Goal: Check status: Check status

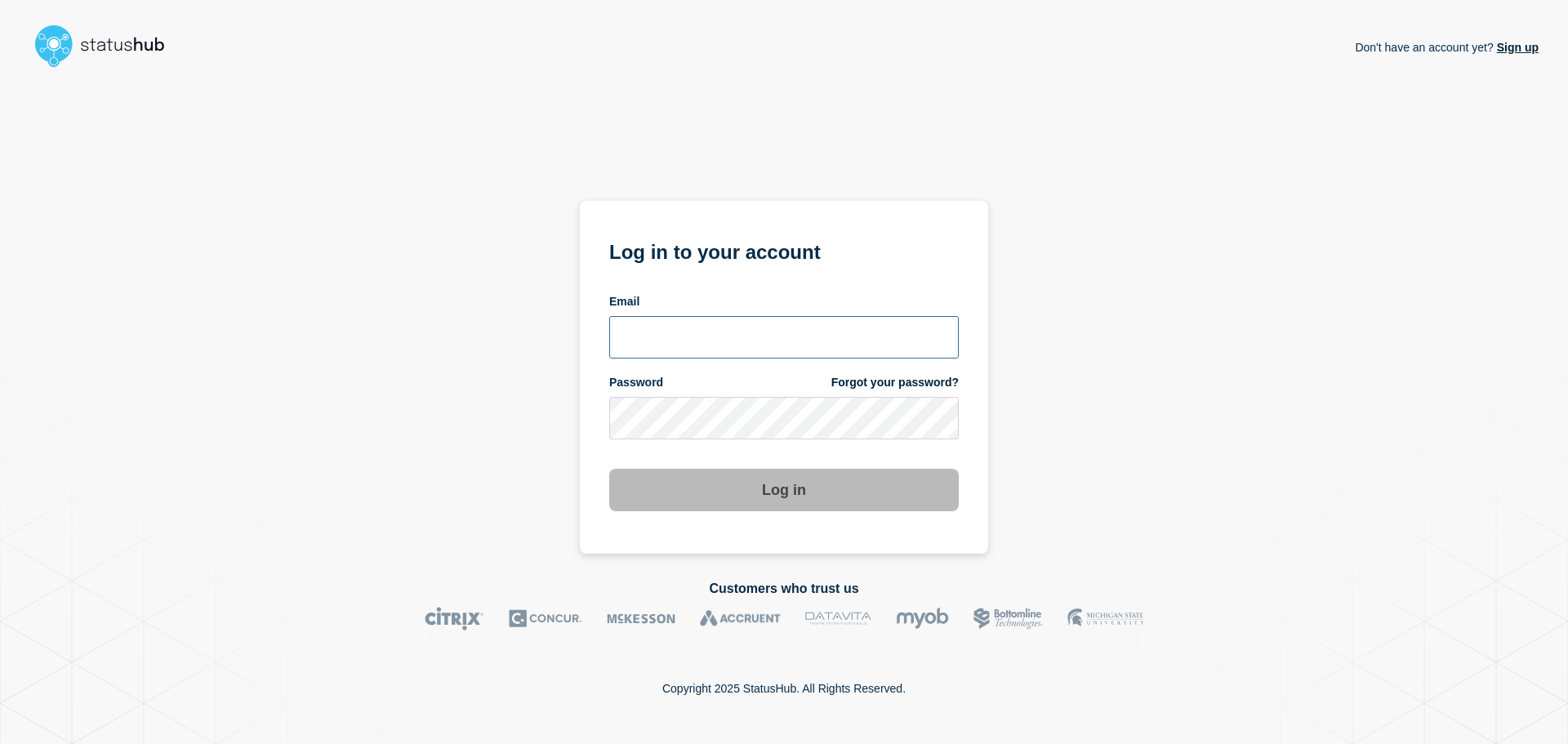
type input "[PERSON_NAME][EMAIL_ADDRESS][DOMAIN_NAME]"
drag, startPoint x: 0, startPoint y: 0, endPoint x: 872, endPoint y: 493, distance: 1001.7
click at [872, 493] on button "Log in" at bounding box center [784, 490] width 349 height 42
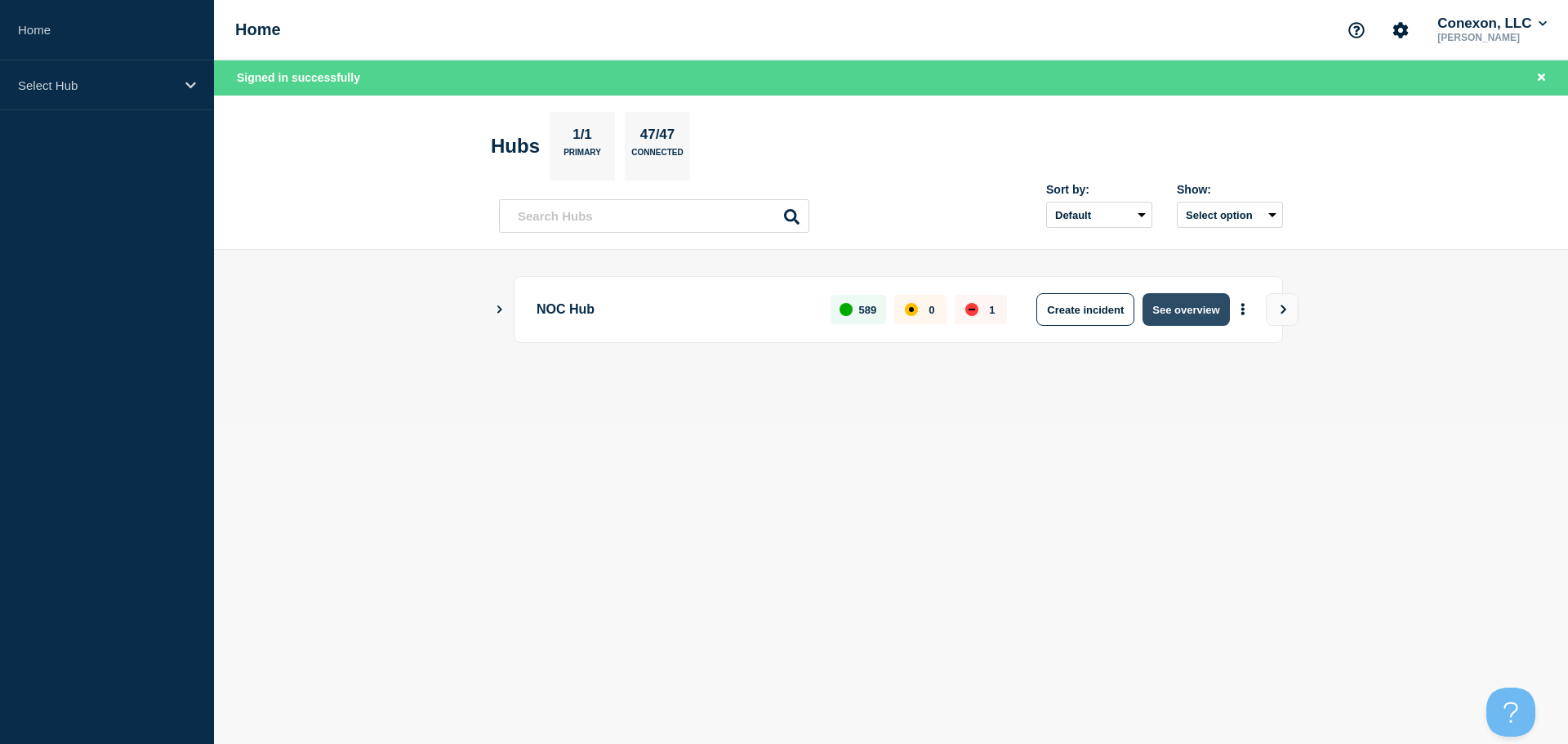
click at [1201, 305] on button "See overview" at bounding box center [1185, 310] width 86 height 33
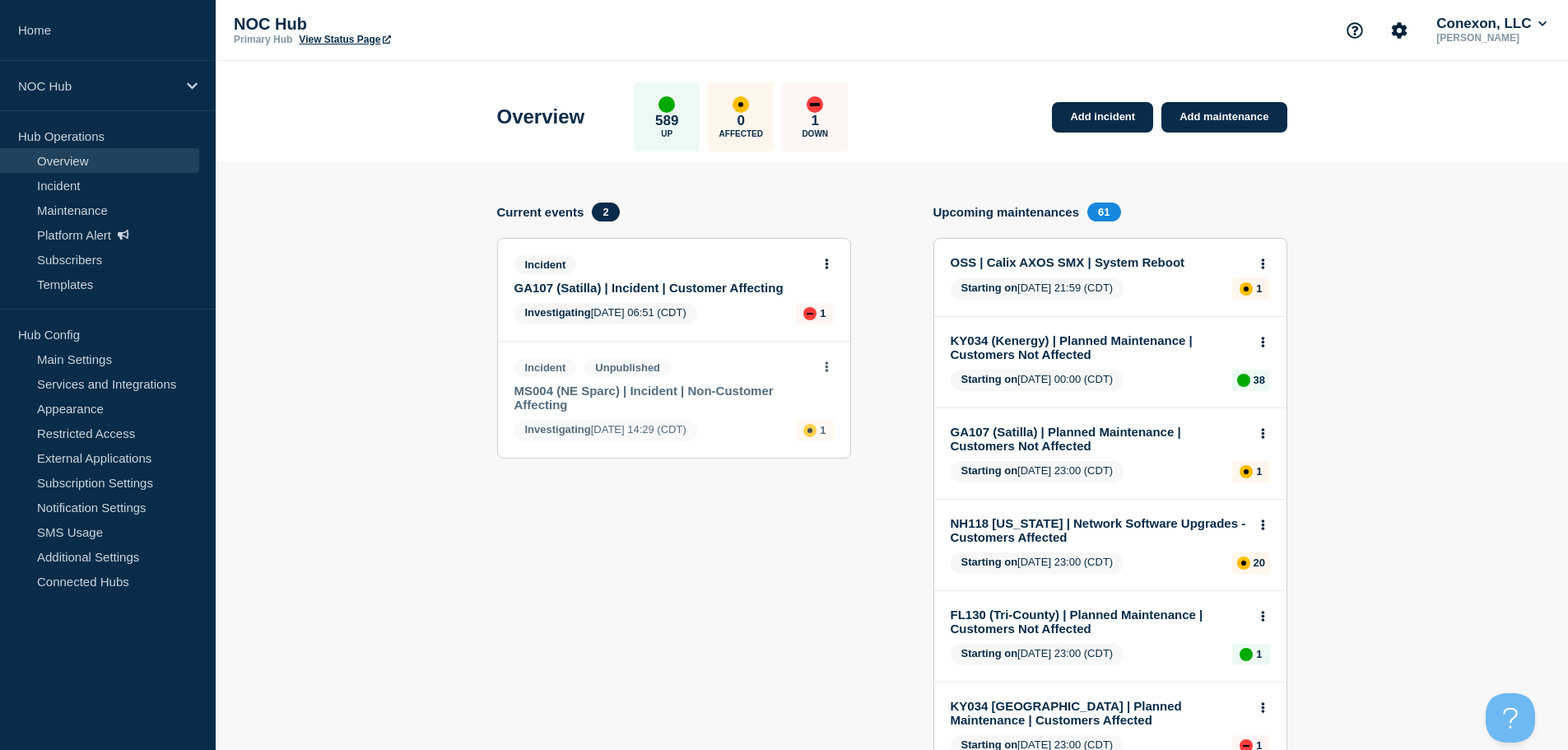
click at [827, 260] on icon at bounding box center [826, 263] width 3 height 11
click at [828, 366] on icon at bounding box center [827, 366] width 4 height 11
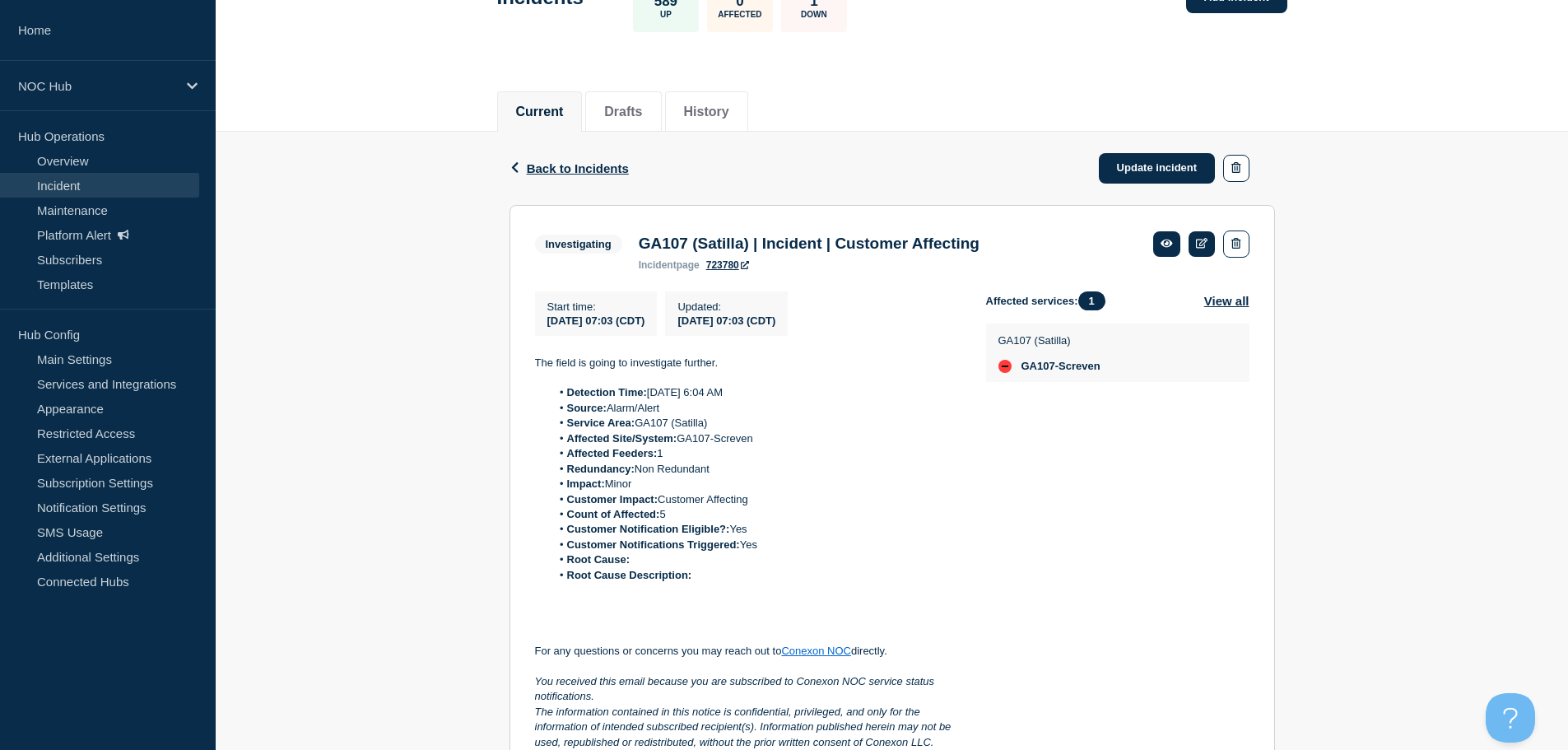
scroll to position [164, 0]
